Goal: Find specific page/section: Find specific page/section

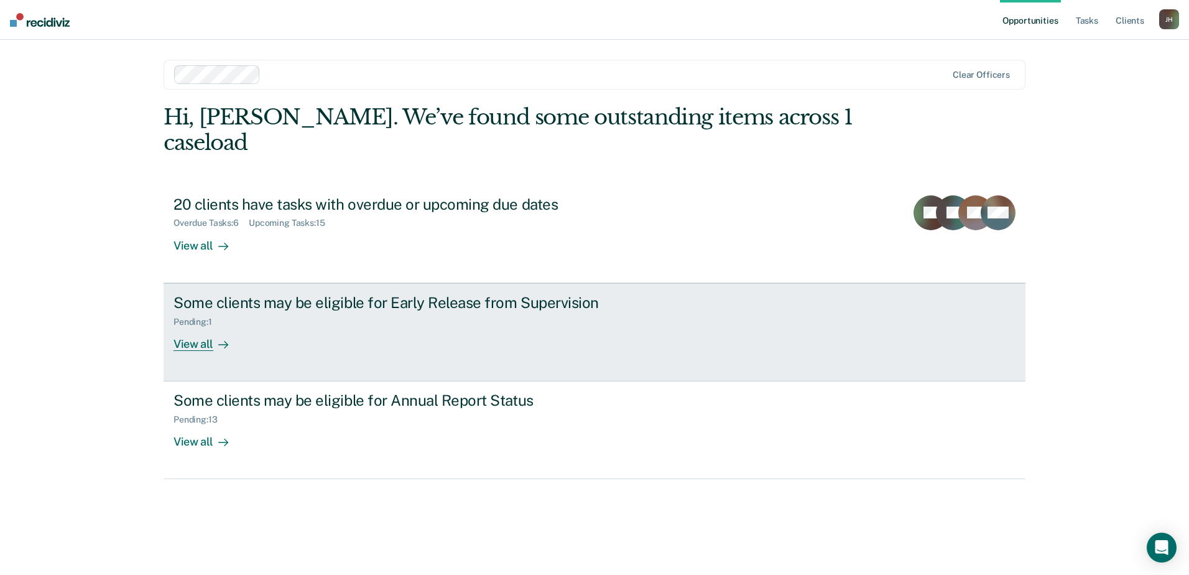
click at [217, 336] on div at bounding box center [220, 343] width 15 height 14
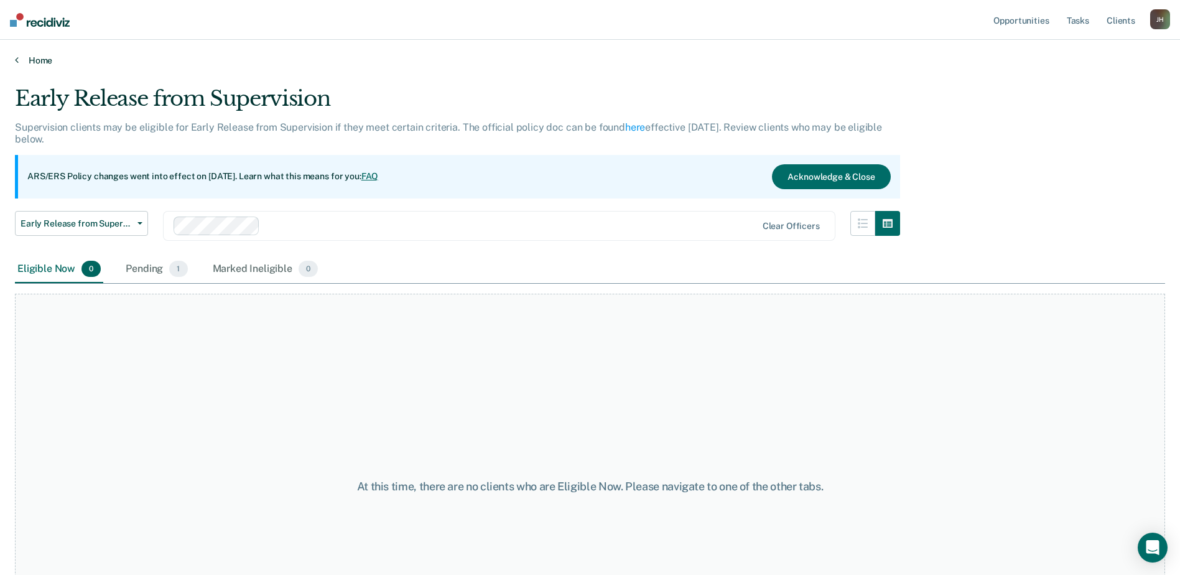
click at [35, 62] on link "Home" at bounding box center [590, 60] width 1150 height 11
